Goal: Information Seeking & Learning: Learn about a topic

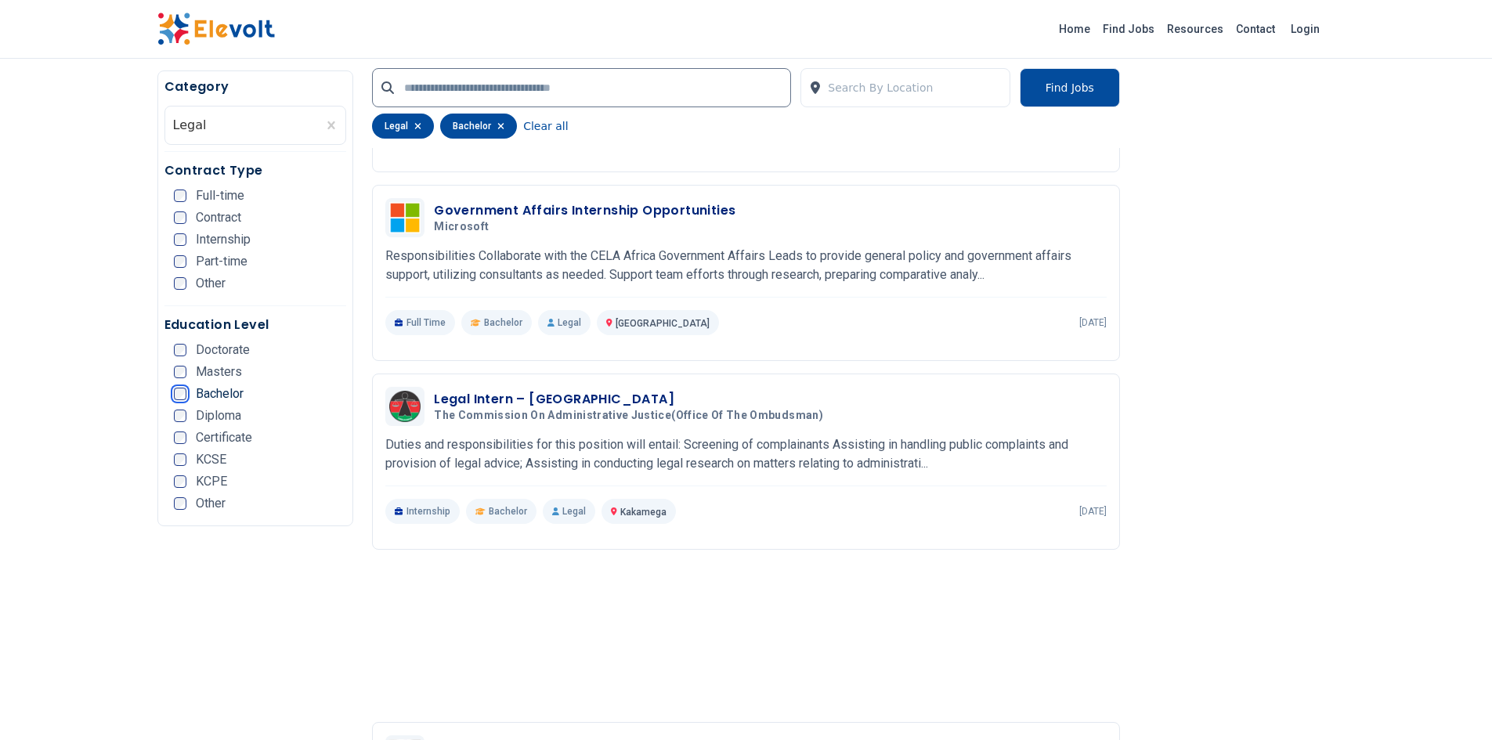
scroll to position [1018, 0]
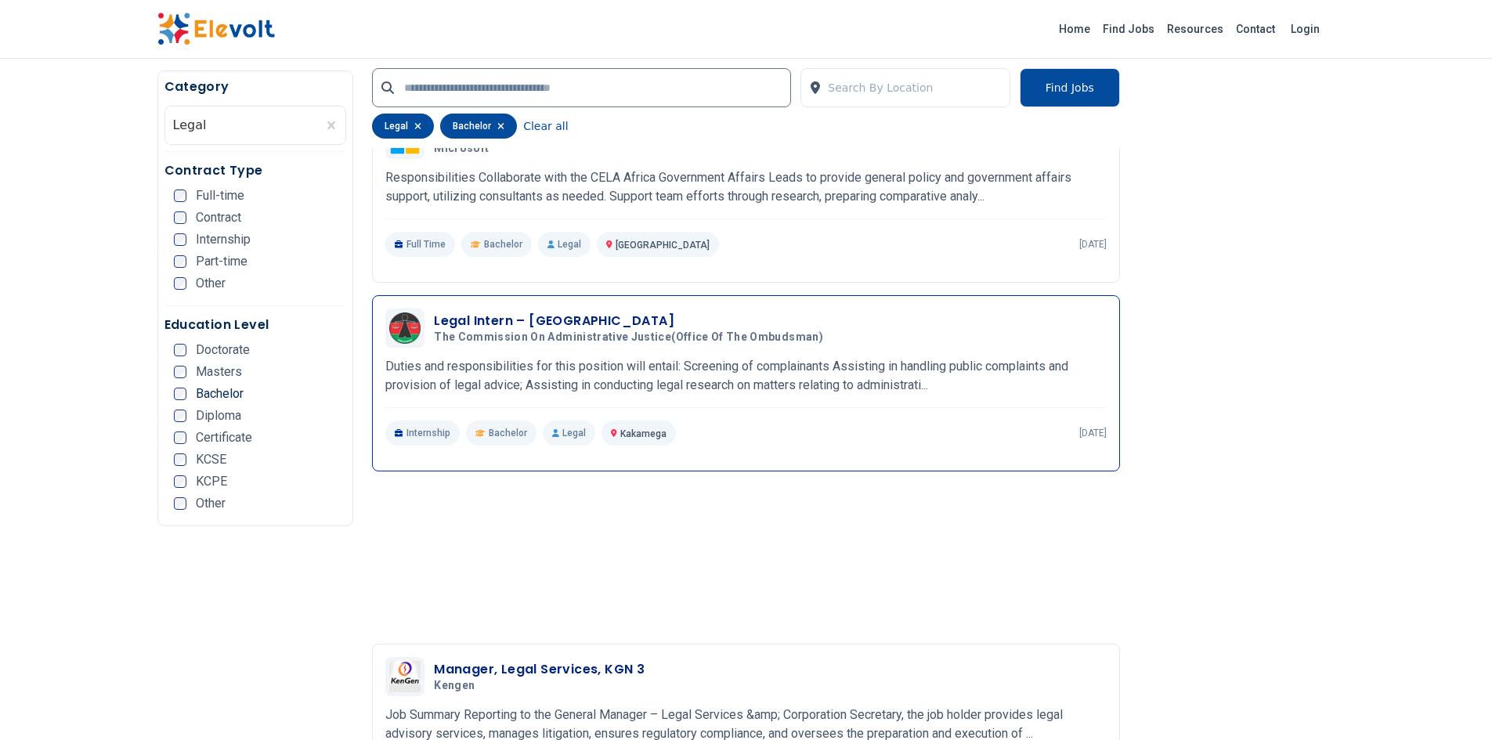
click at [582, 317] on h3 "Legal Intern – [GEOGRAPHIC_DATA]" at bounding box center [632, 321] width 396 height 19
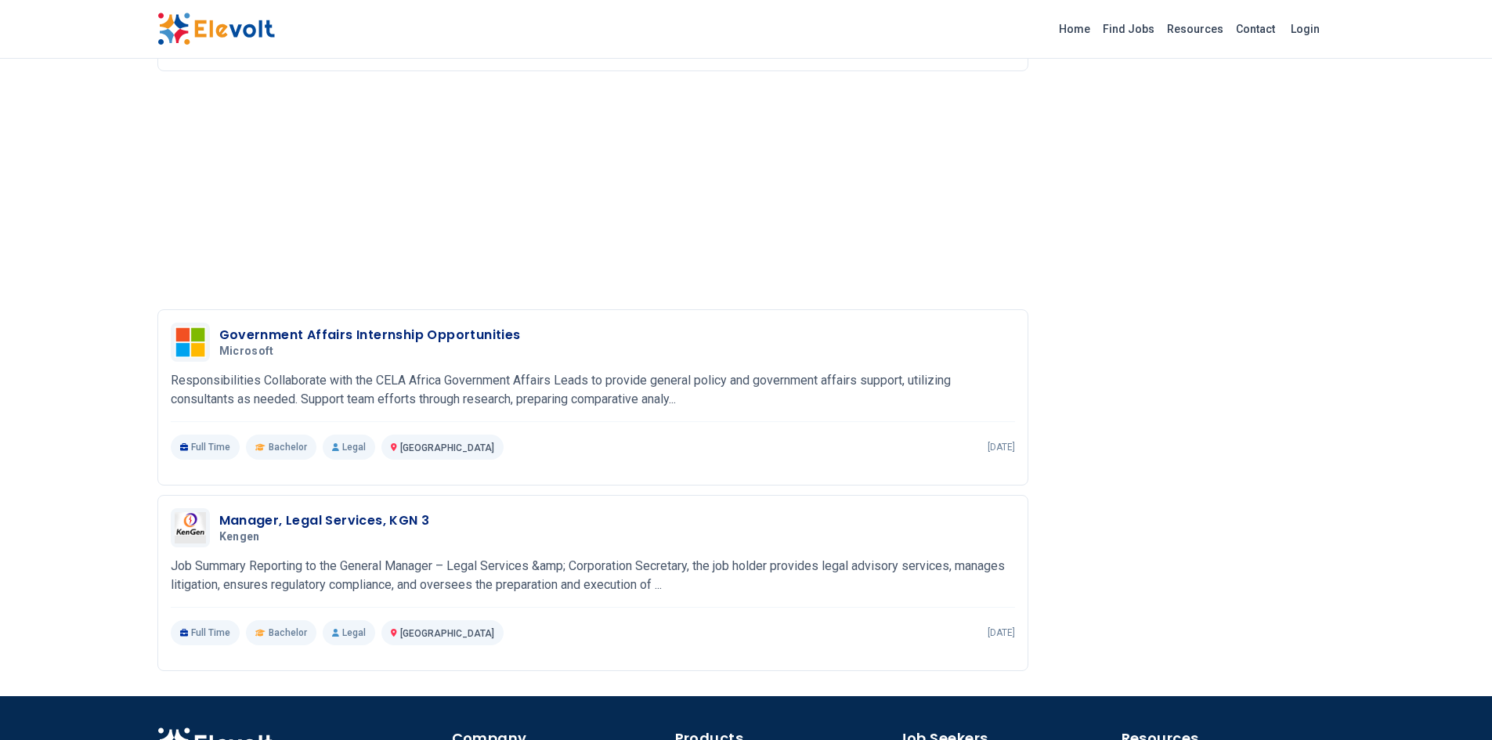
scroll to position [1253, 0]
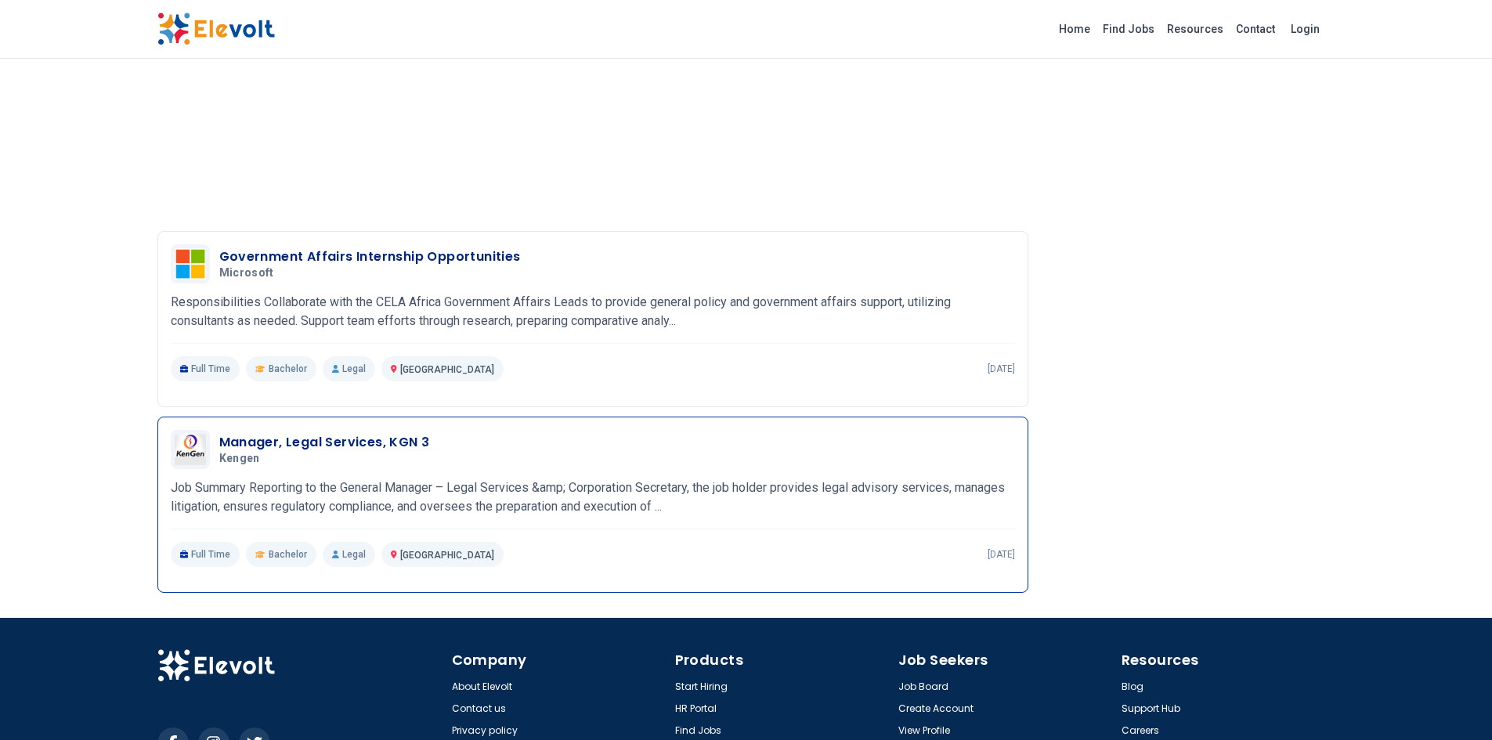
click at [382, 441] on h3 "Manager, Legal Services, KGN 3" at bounding box center [324, 442] width 211 height 19
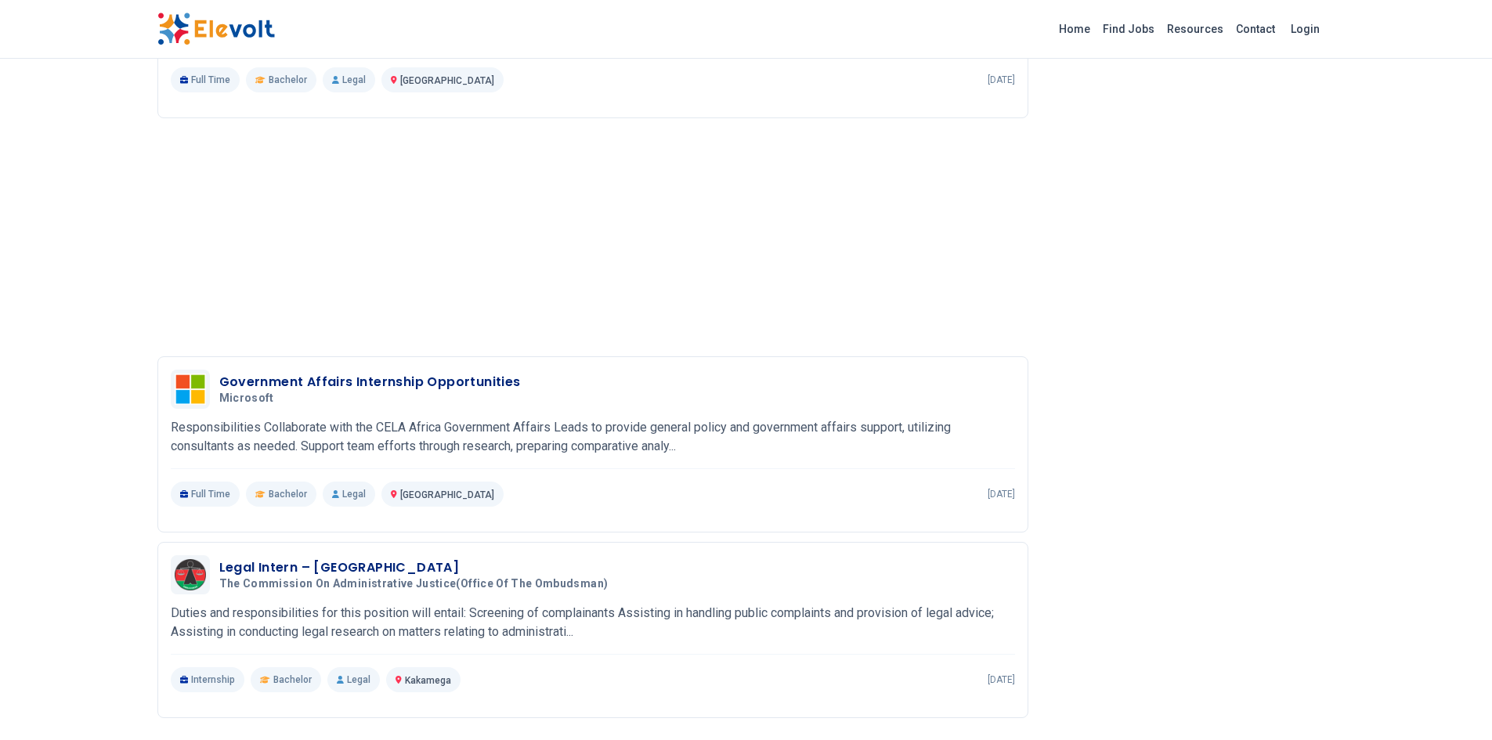
scroll to position [1869, 0]
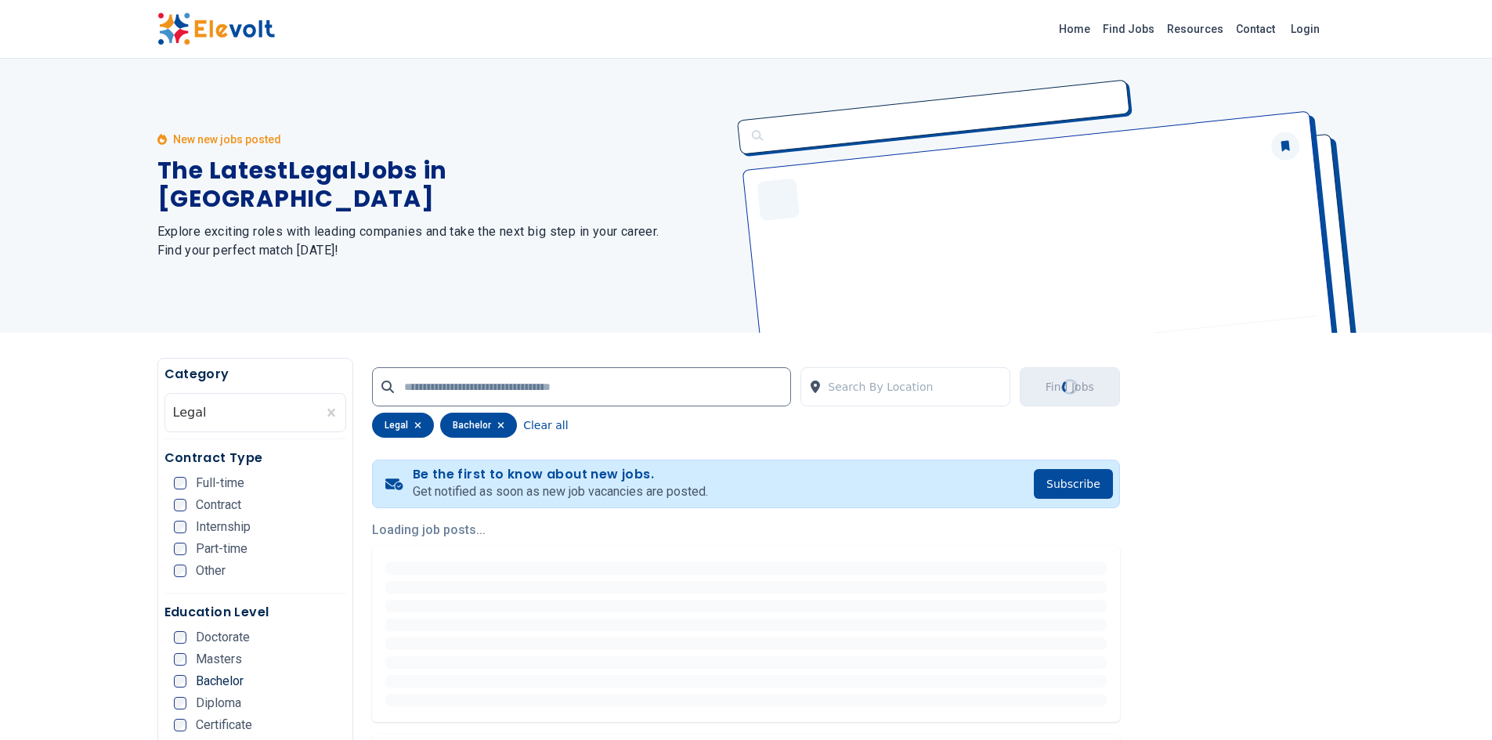
scroll to position [1018, 0]
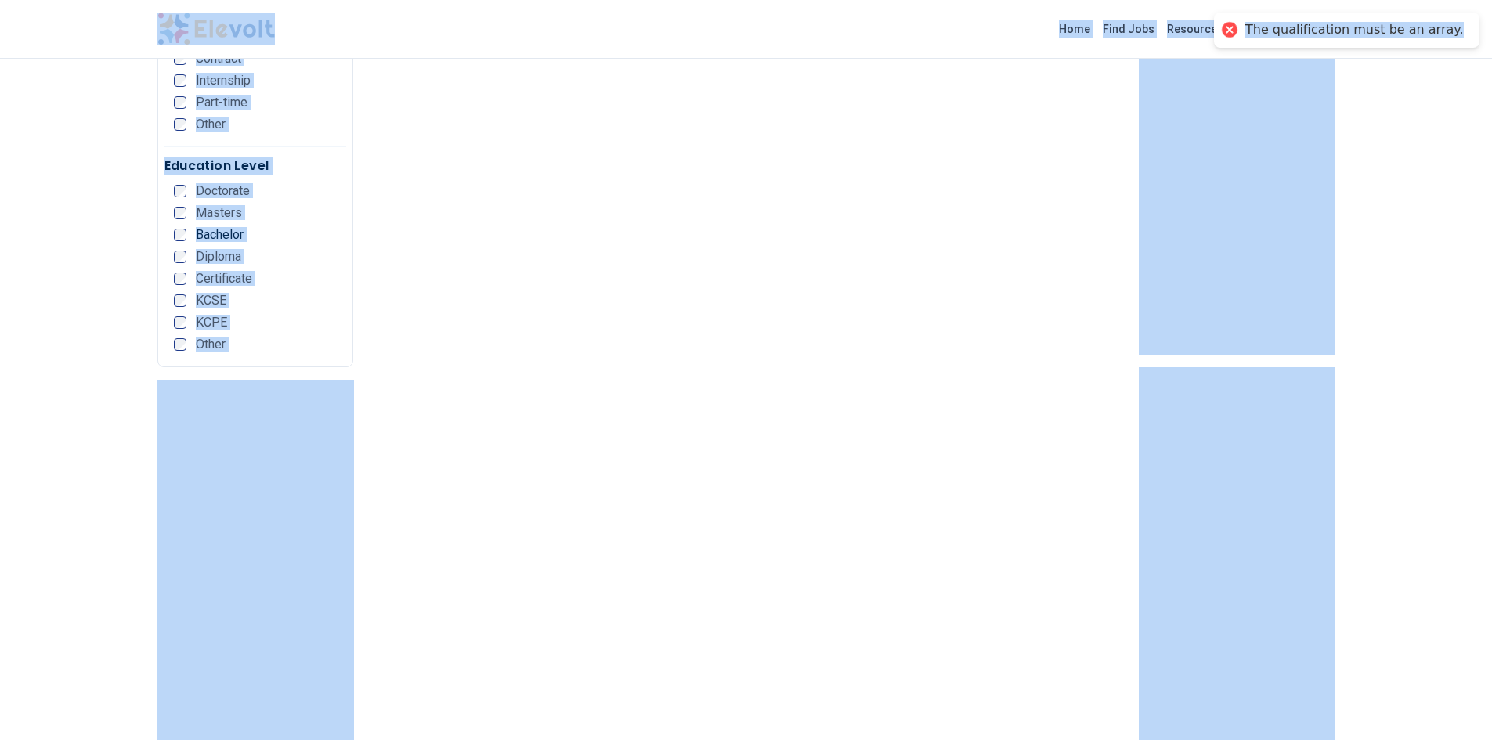
click at [758, 447] on div "Search By Location Find Jobs legal bachelor Clear all" at bounding box center [746, 120] width 786 height 1561
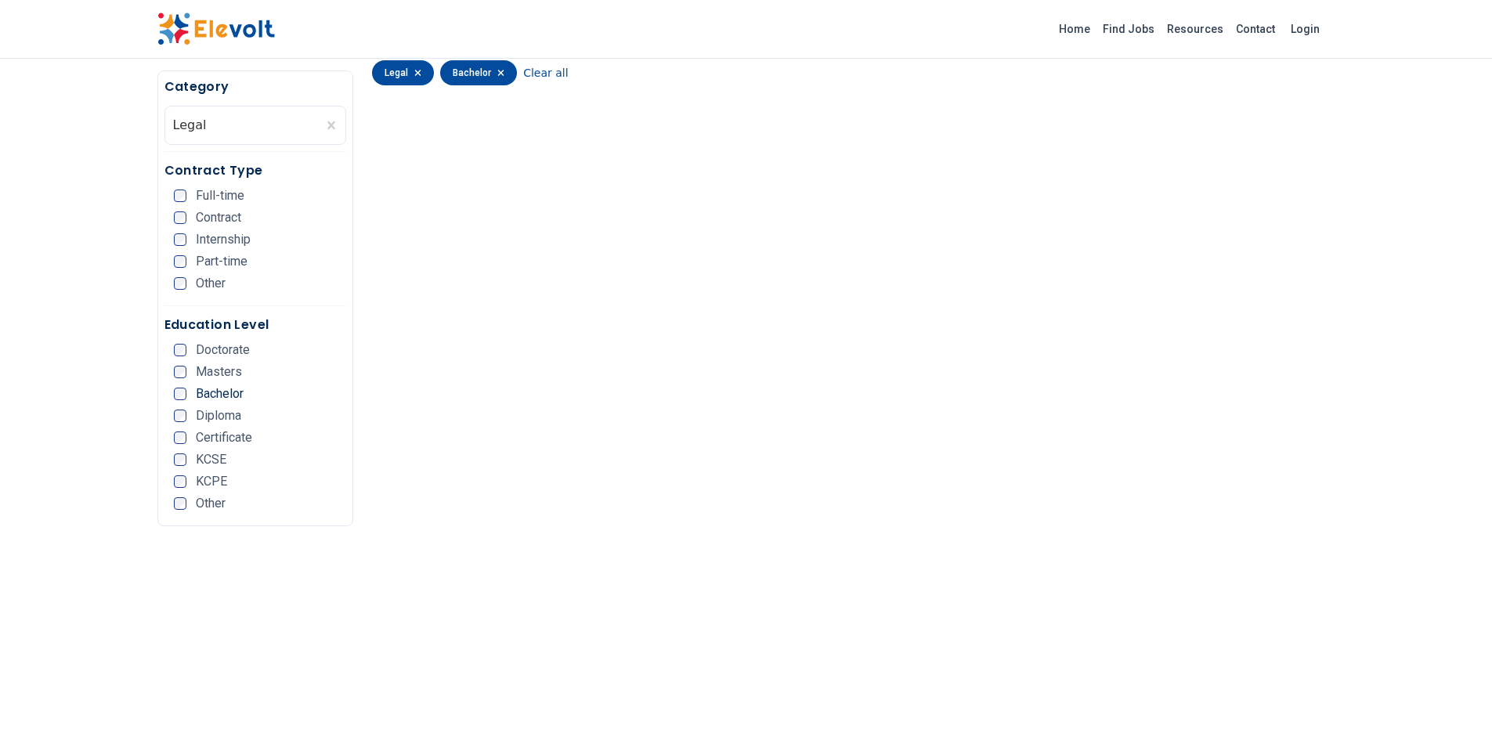
scroll to position [0, 0]
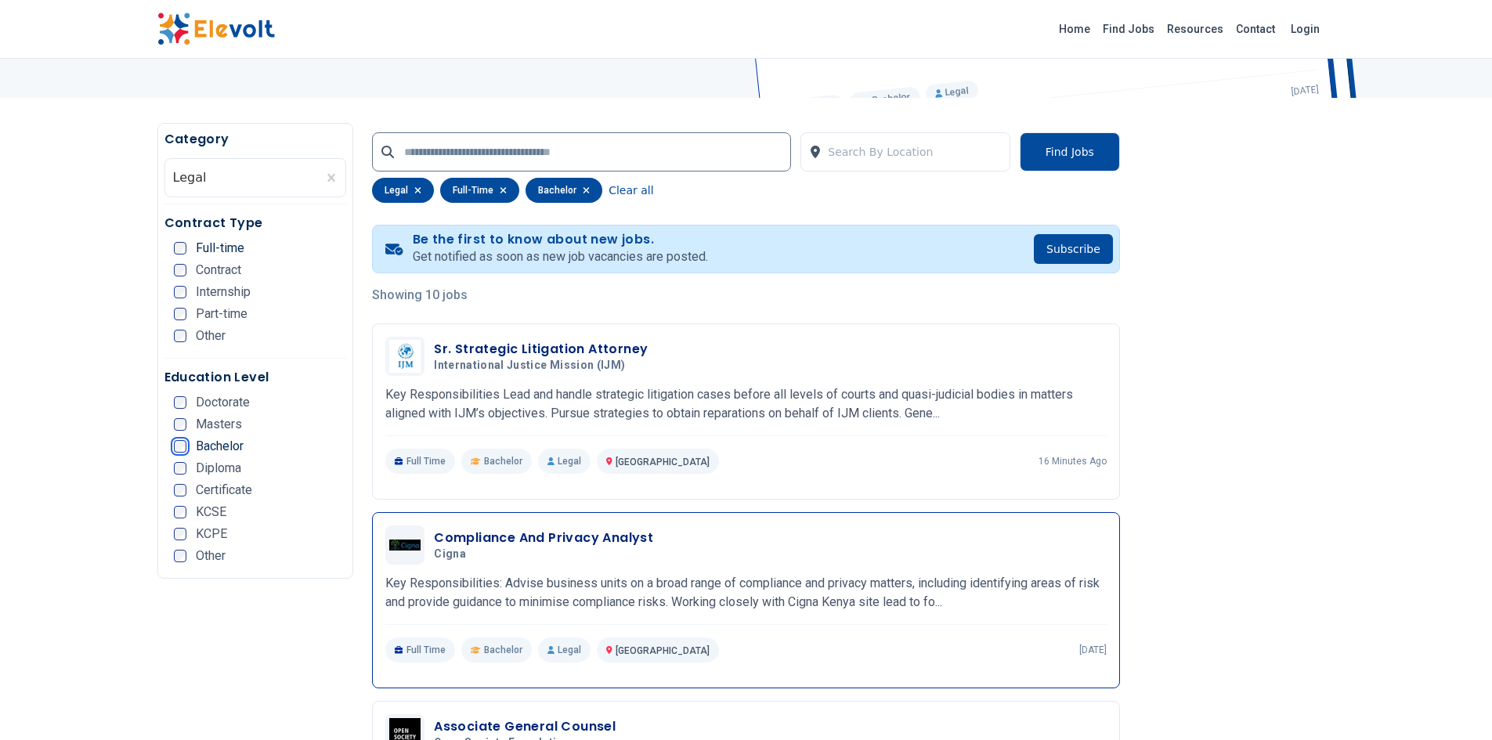
scroll to position [313, 0]
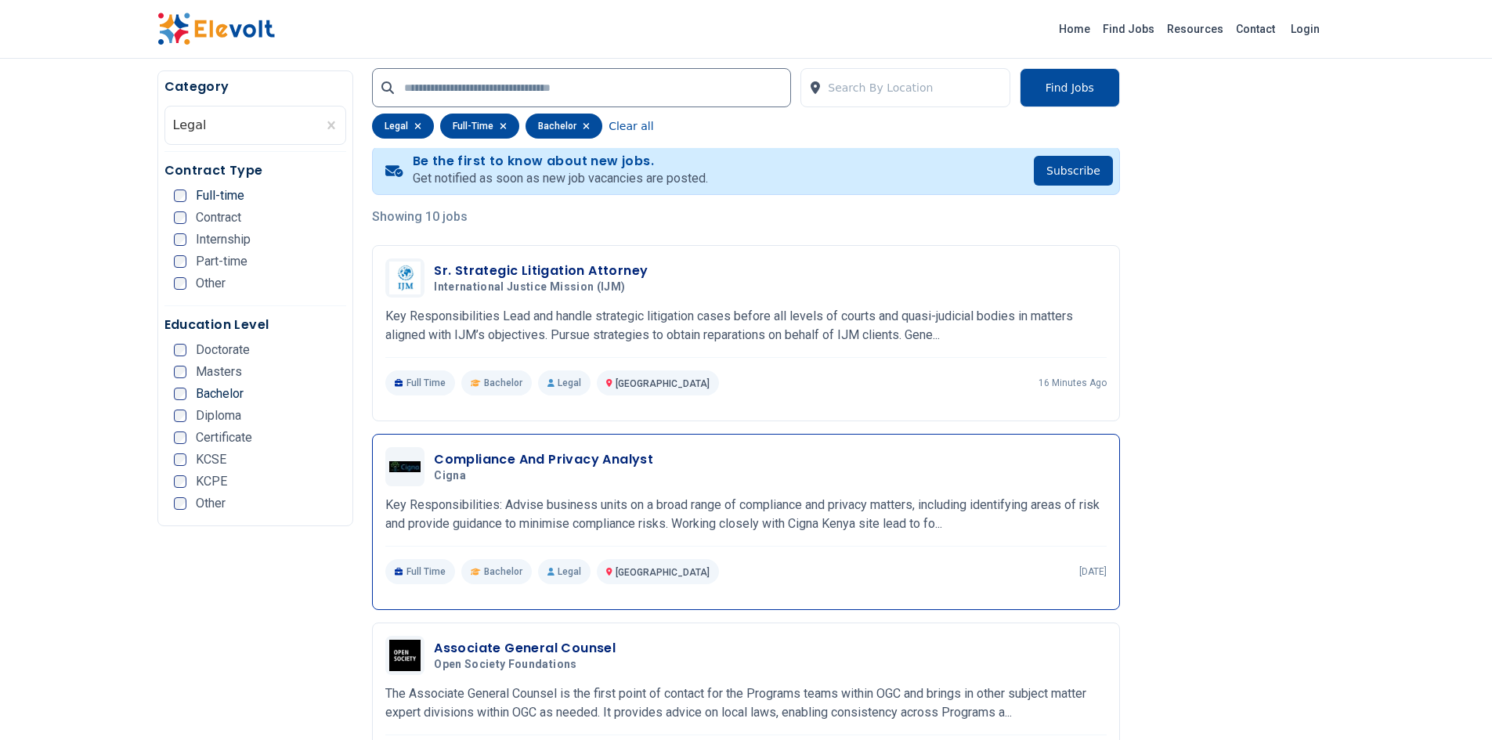
click at [567, 459] on h3 "Compliance And Privacy Analyst" at bounding box center [543, 459] width 219 height 19
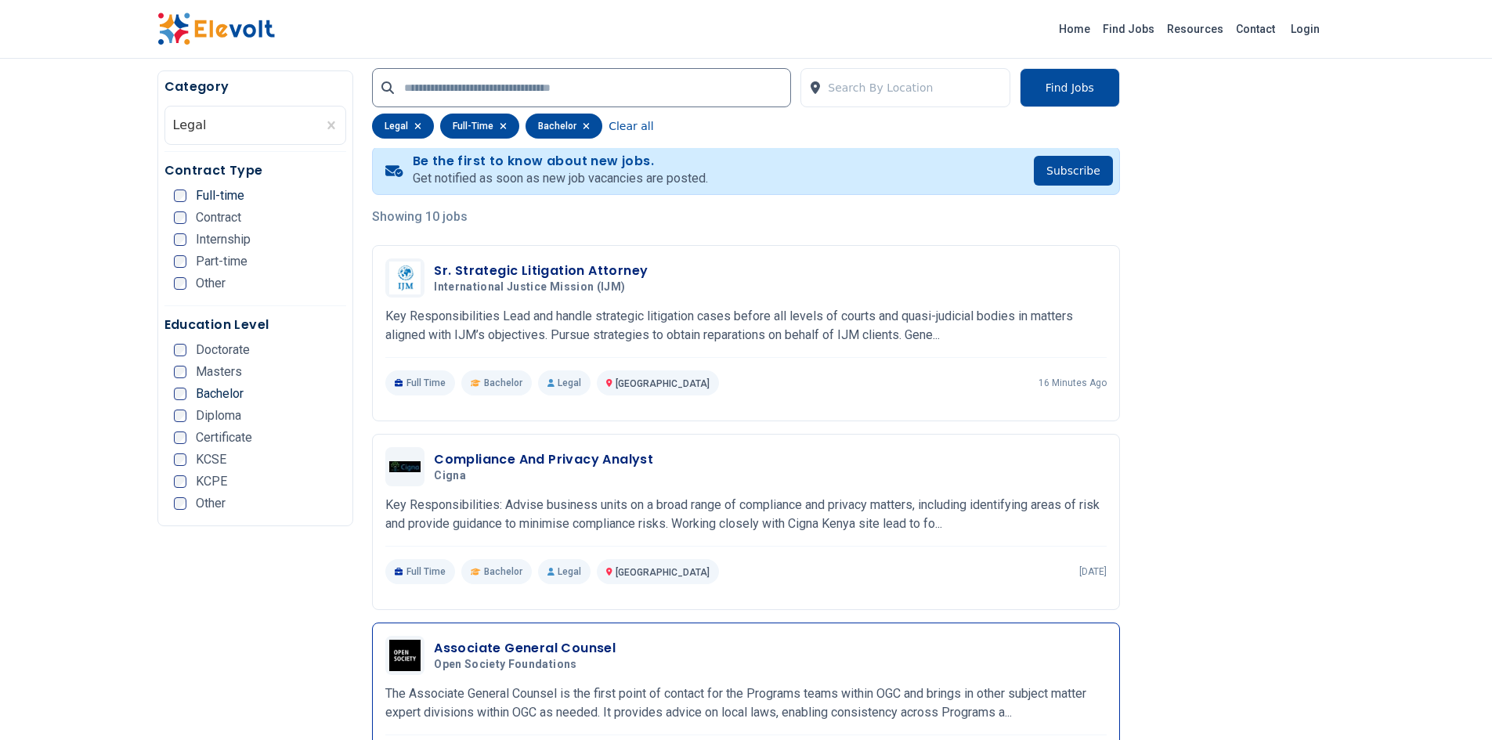
scroll to position [470, 0]
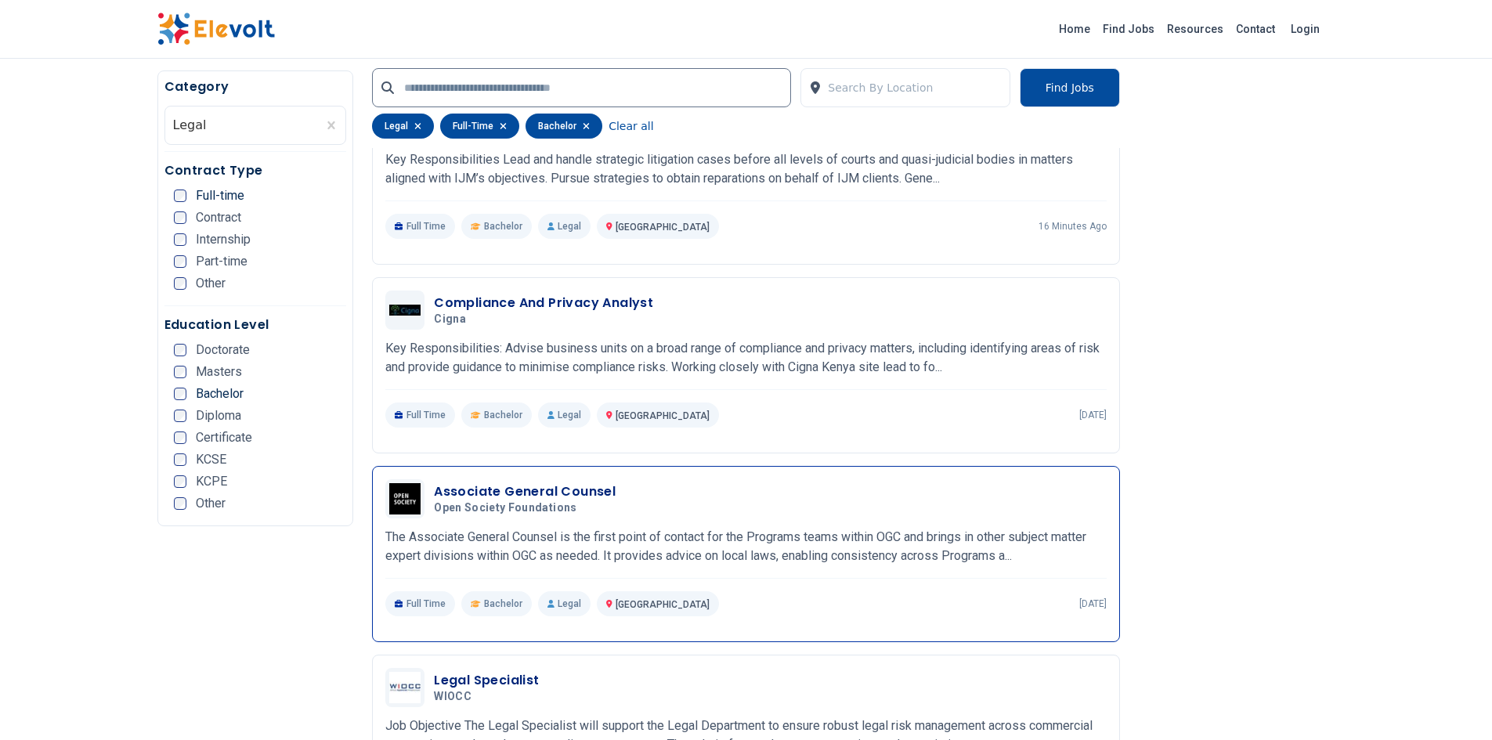
click at [578, 490] on h3 "Associate General Counsel" at bounding box center [525, 492] width 182 height 19
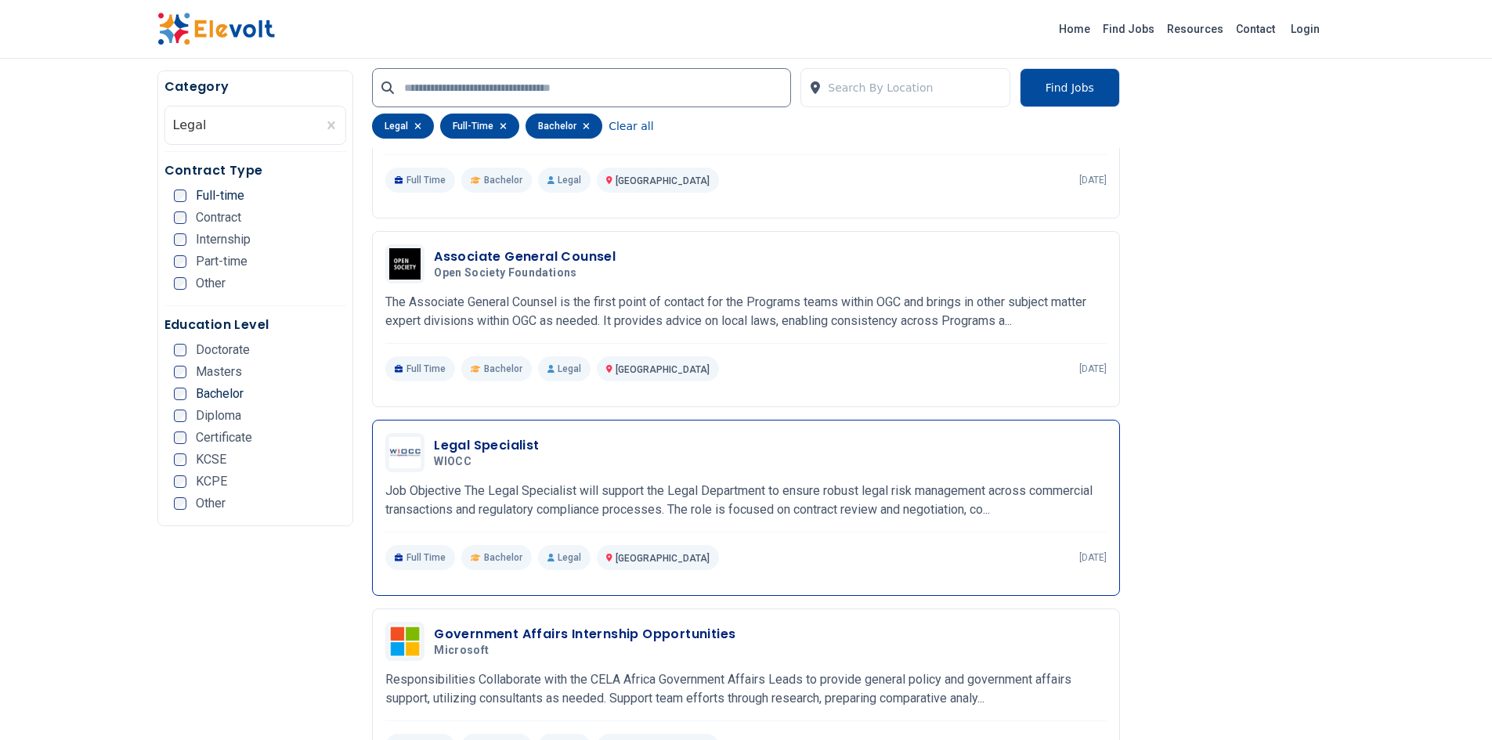
scroll to position [862, 0]
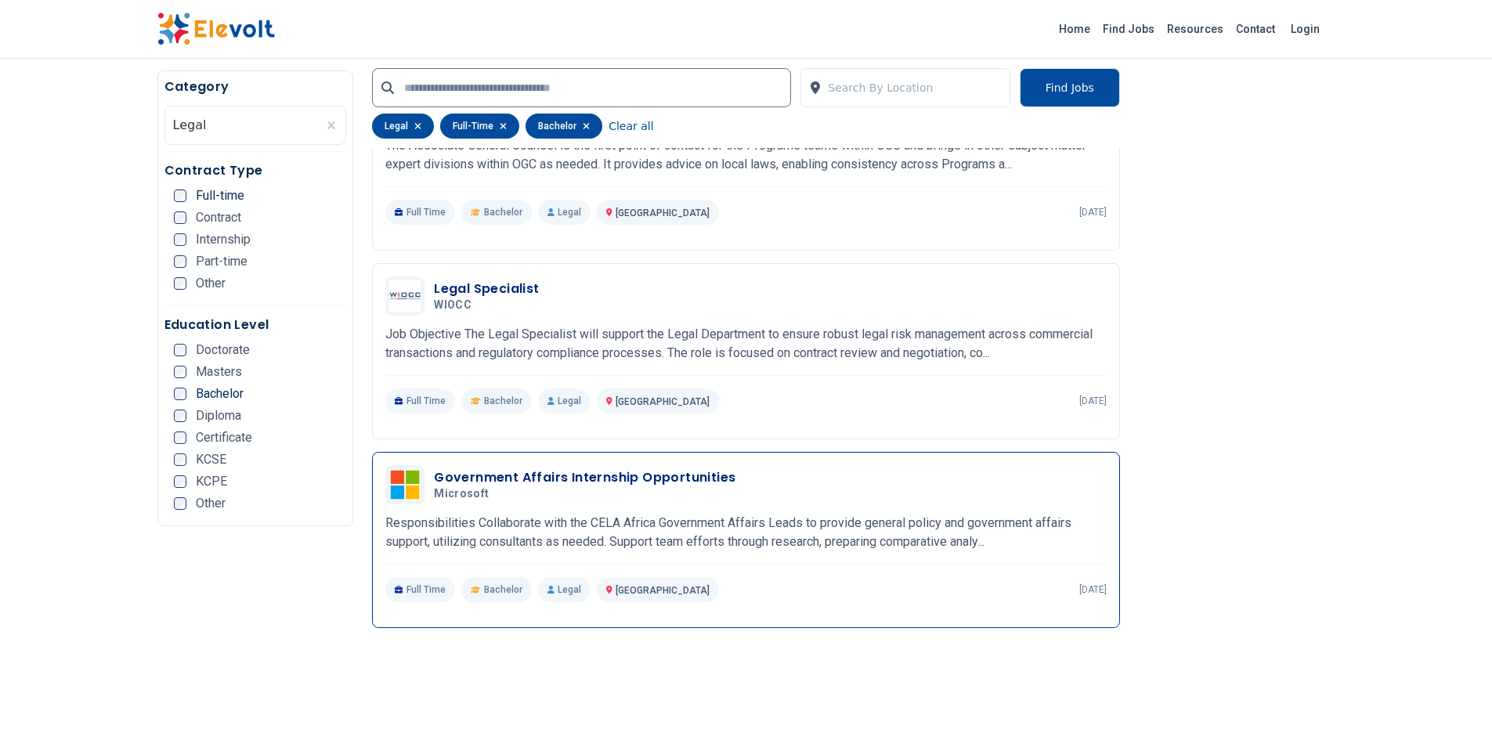
click at [566, 476] on h3 "Government Affairs Internship Opportunities" at bounding box center [585, 477] width 302 height 19
click at [593, 476] on h3 "Government Affairs Internship Opportunities" at bounding box center [585, 477] width 302 height 19
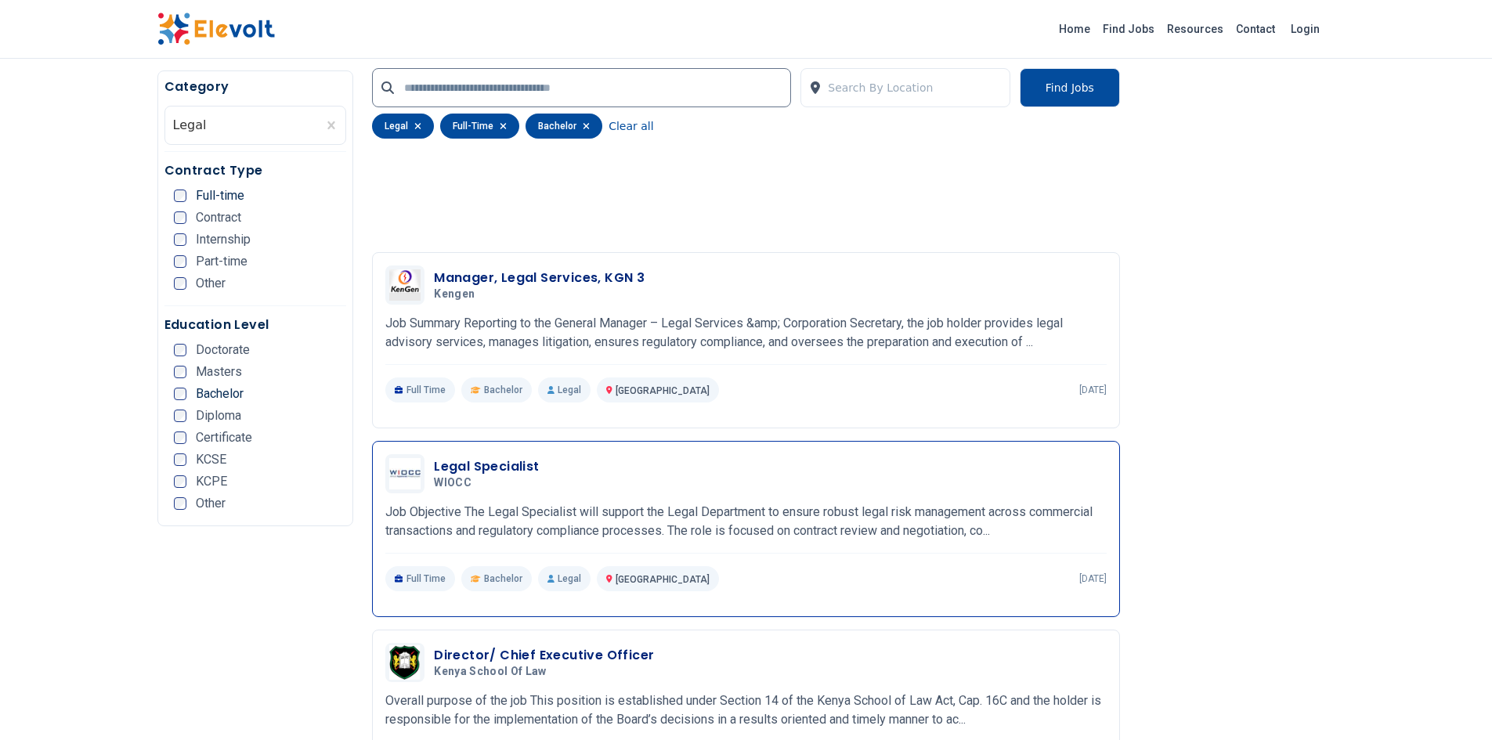
scroll to position [1488, 0]
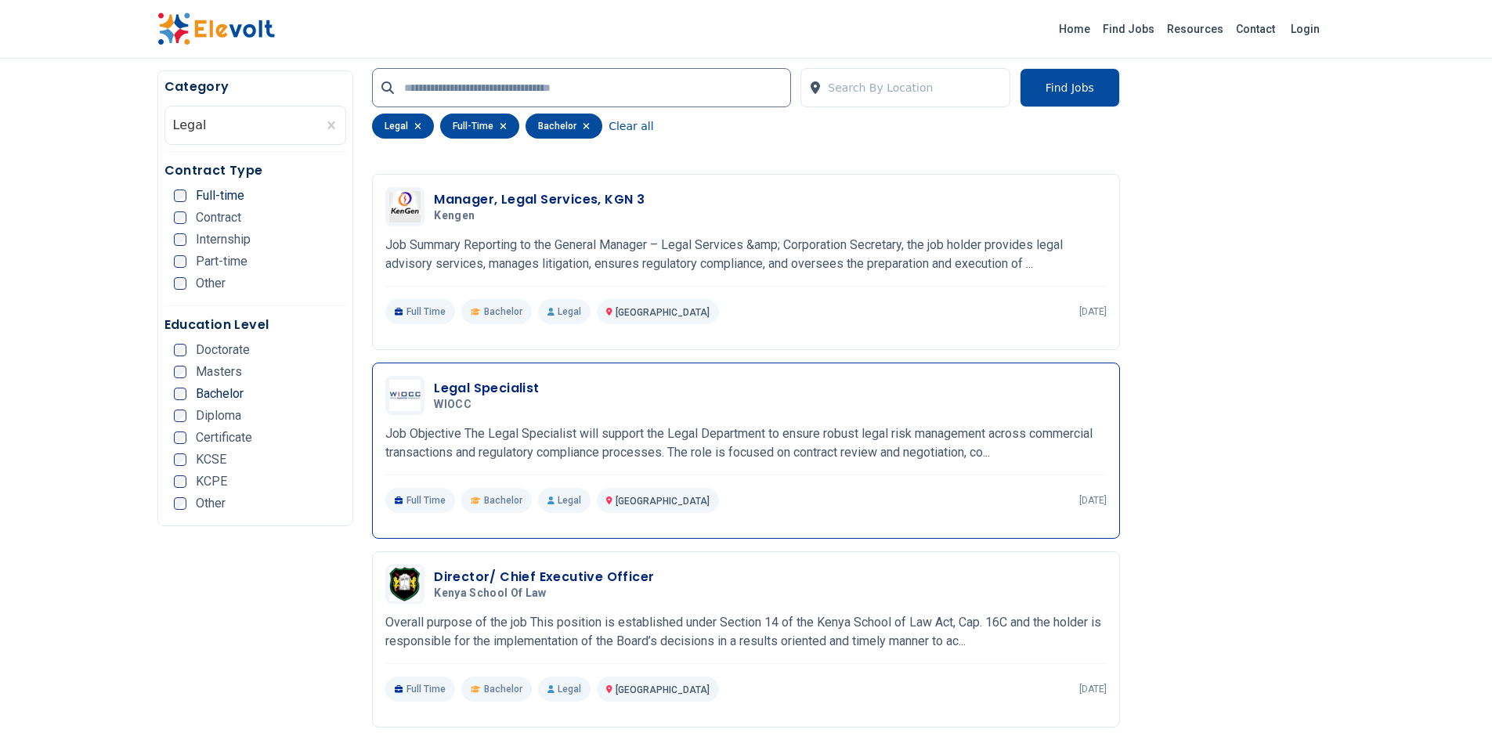
click at [515, 387] on h3 "Legal Specialist" at bounding box center [486, 388] width 105 height 19
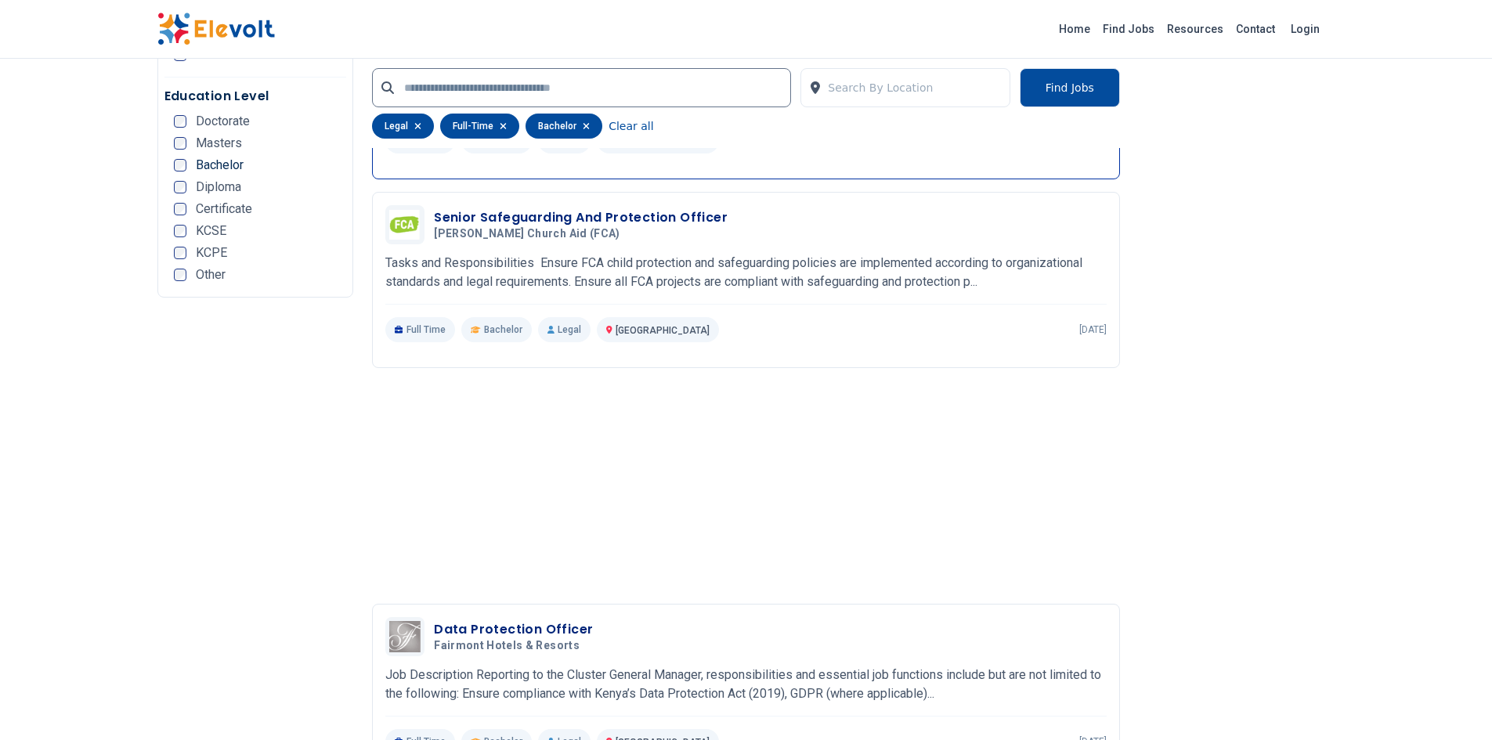
scroll to position [2115, 0]
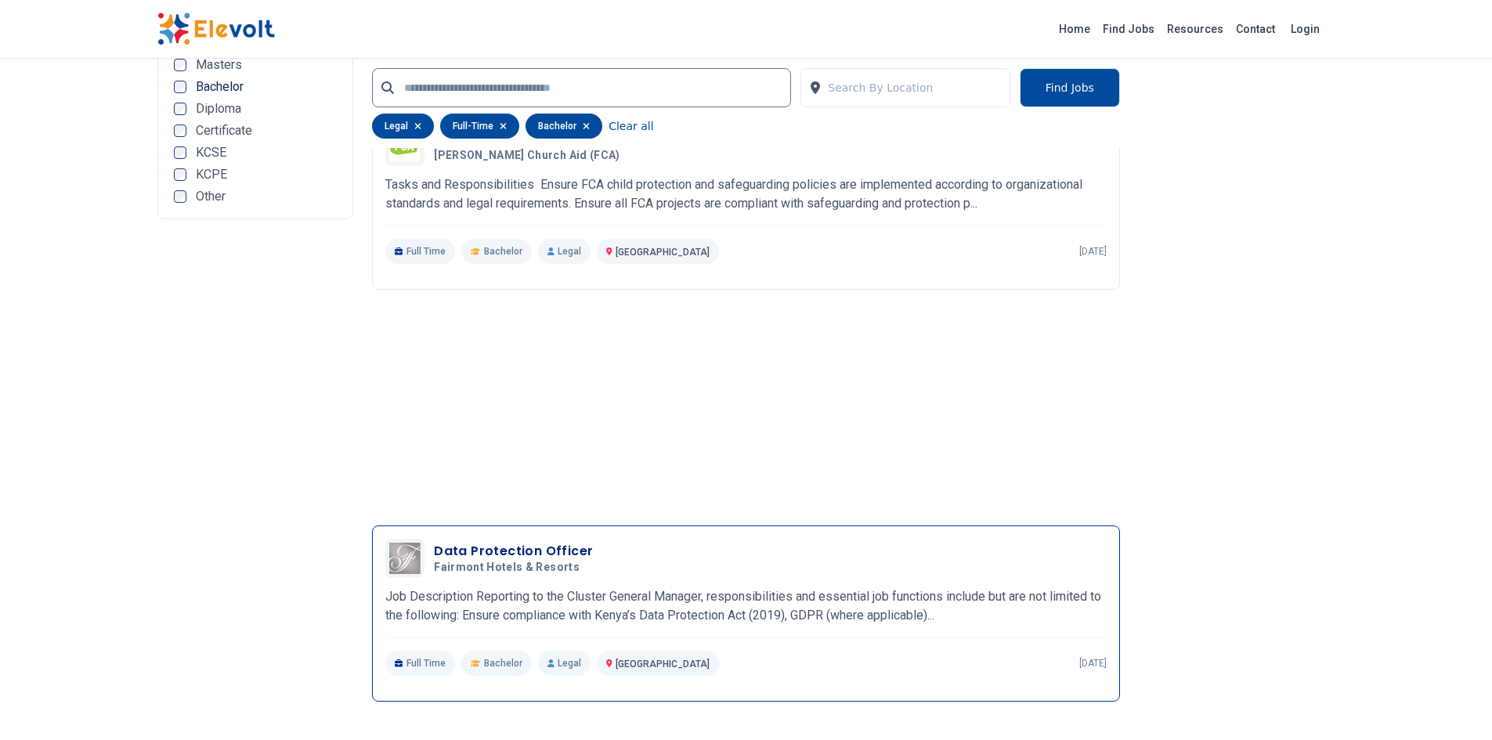
click at [551, 556] on h3 "Data Protection Officer" at bounding box center [513, 551] width 159 height 19
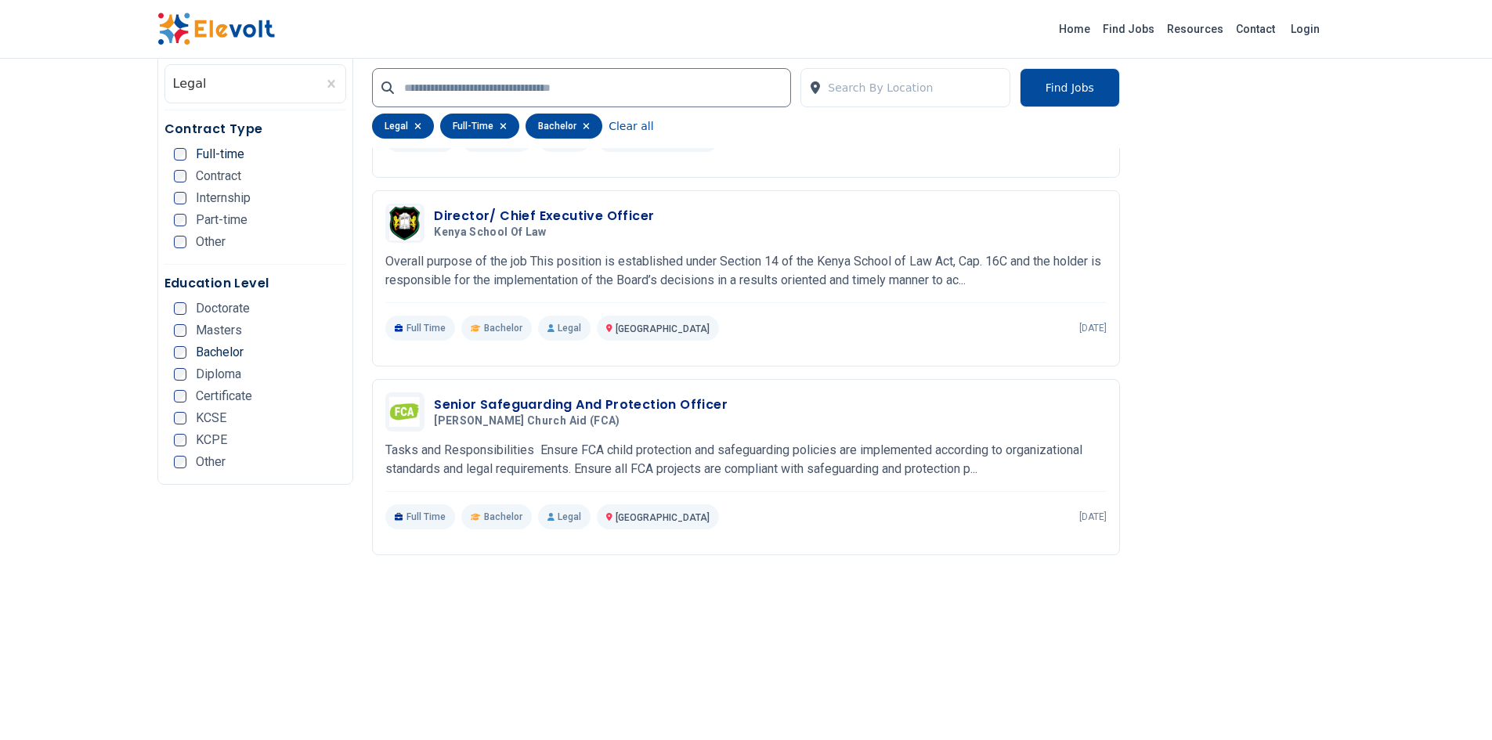
scroll to position [1536, 0]
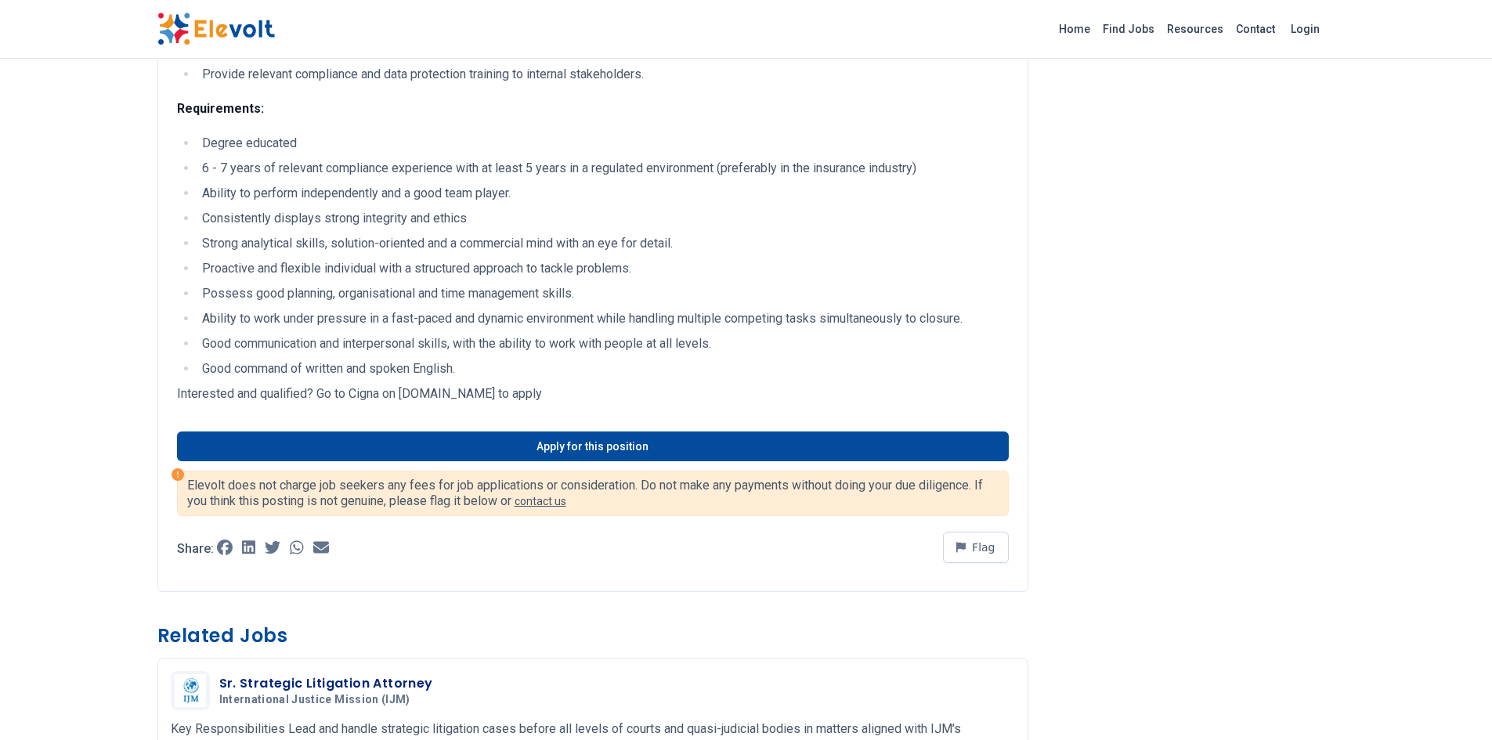
scroll to position [862, 0]
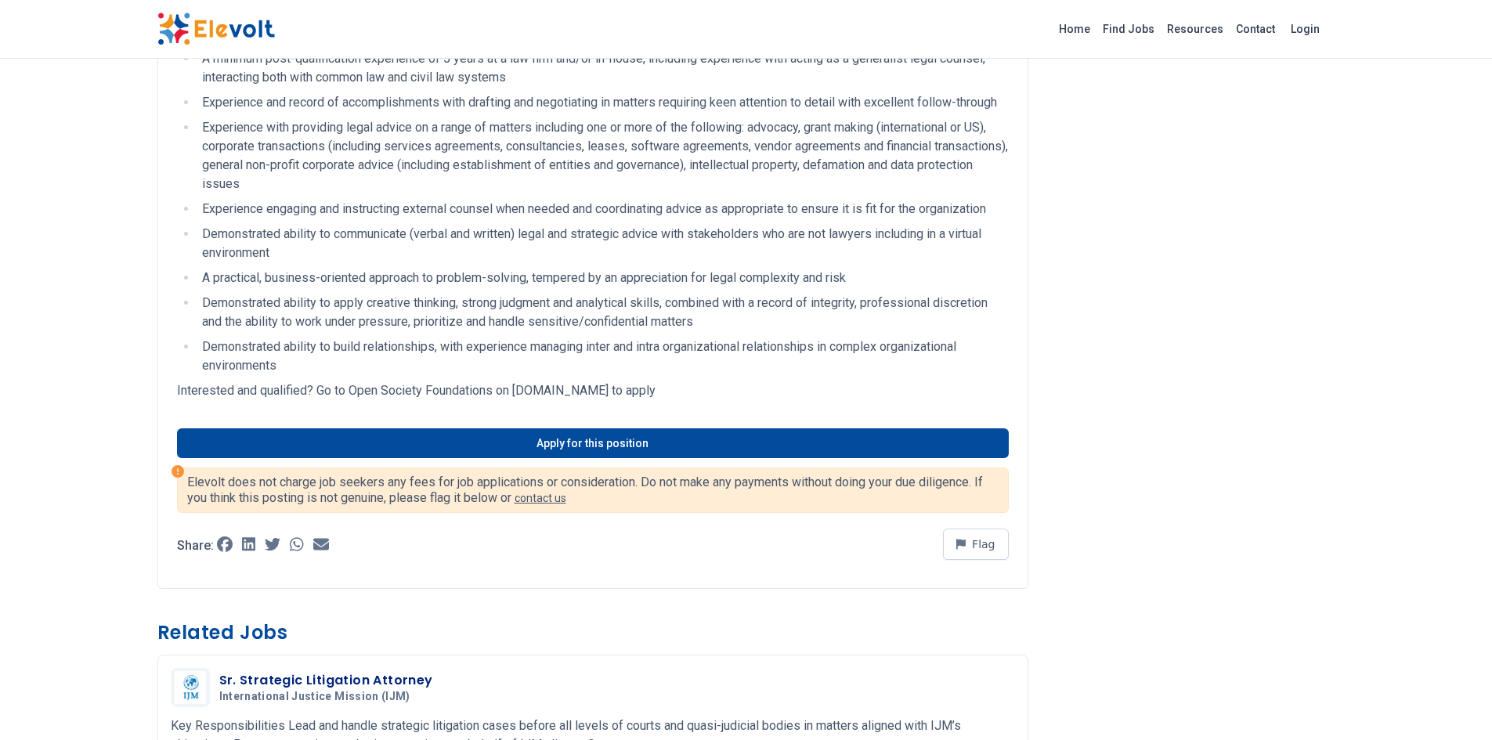
scroll to position [705, 0]
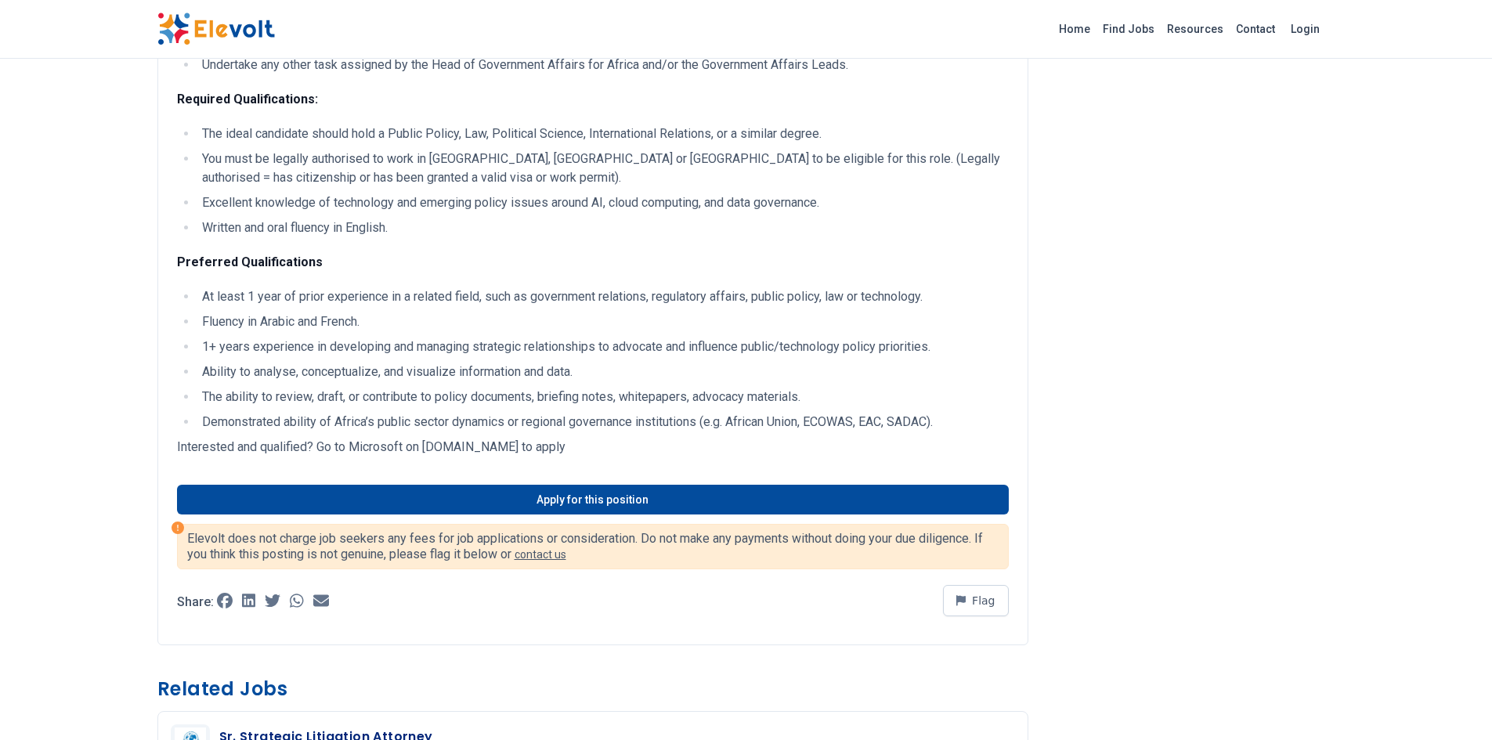
scroll to position [392, 0]
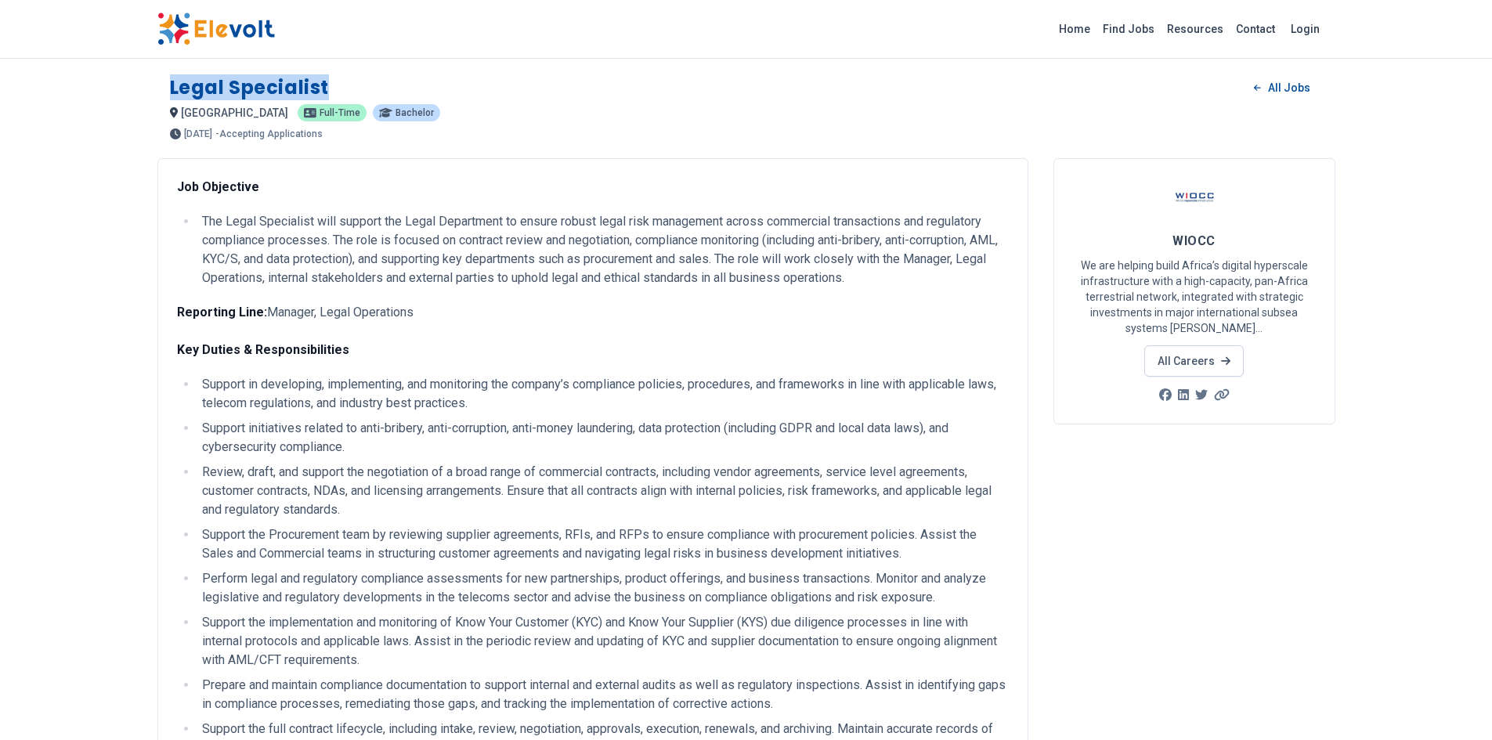
drag, startPoint x: 169, startPoint y: 84, endPoint x: 354, endPoint y: 85, distance: 184.9
click at [354, 85] on div "Legal Specialist All Jobs" at bounding box center [746, 87] width 1153 height 25
copy h1 "Legal Specialist"
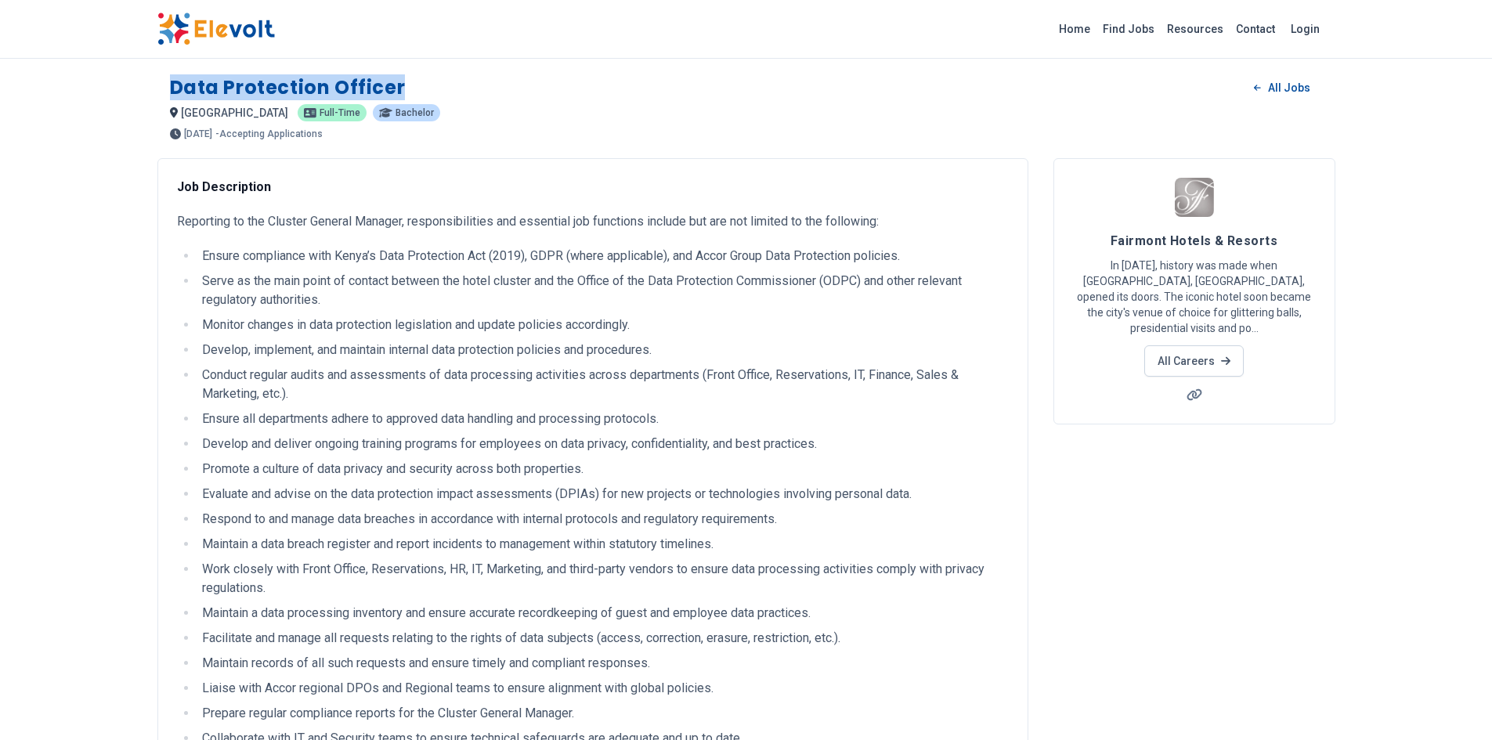
drag, startPoint x: 429, startPoint y: 87, endPoint x: 168, endPoint y: 77, distance: 260.3
click at [168, 77] on div "Data Protection Officer All Jobs nairobi KE Full-time Bachelor 29 days ago 08/2…" at bounding box center [746, 101] width 1178 height 77
copy h1 "Data Protection Officer"
